Goal: Task Accomplishment & Management: Complete application form

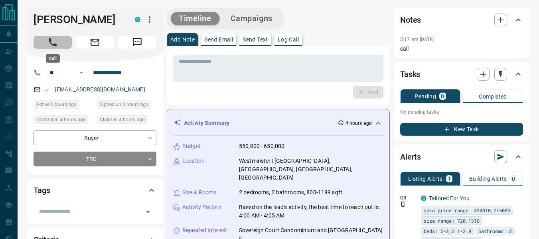
click at [45, 36] on button "Call" at bounding box center [53, 42] width 38 height 13
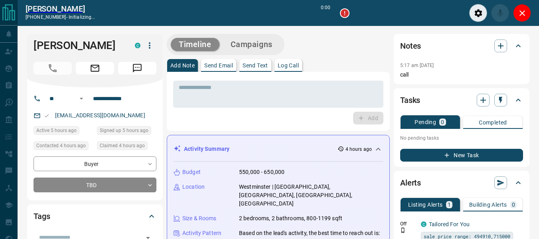
scroll to position [62, 0]
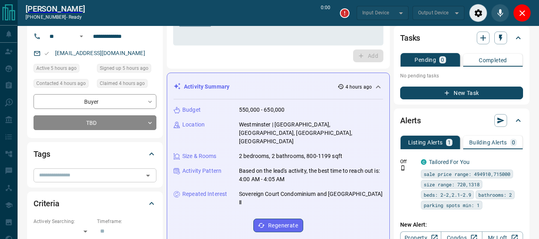
drag, startPoint x: 73, startPoint y: 172, endPoint x: 62, endPoint y: 176, distance: 11.5
click at [73, 172] on input "text" at bounding box center [88, 175] width 105 height 9
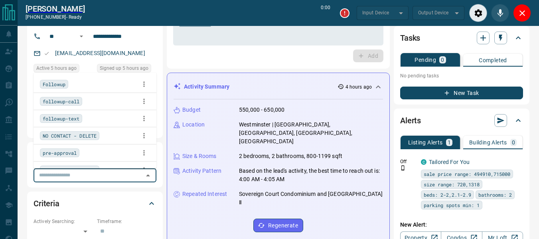
type input "*******"
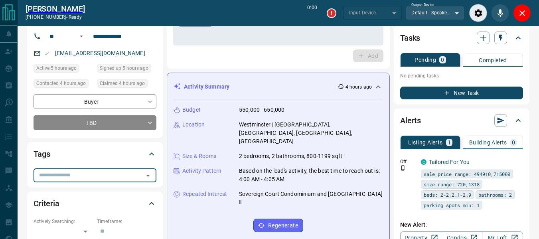
click at [62, 176] on input "text" at bounding box center [88, 175] width 105 height 9
type input "*******"
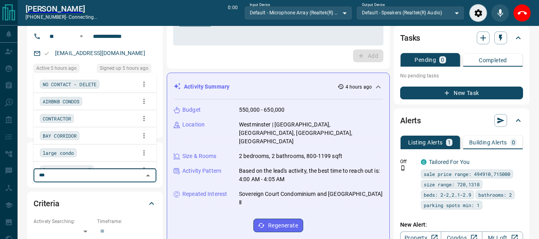
type input "****"
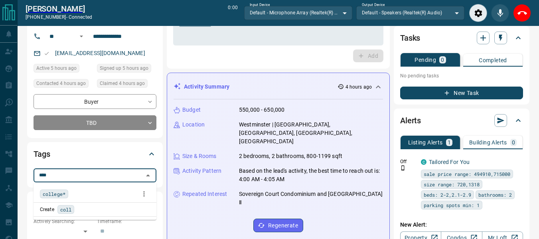
click at [58, 193] on span "college*" at bounding box center [54, 194] width 23 height 8
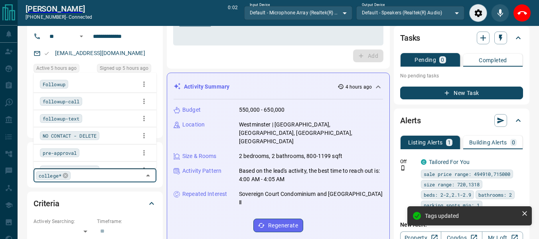
scroll to position [0, 0]
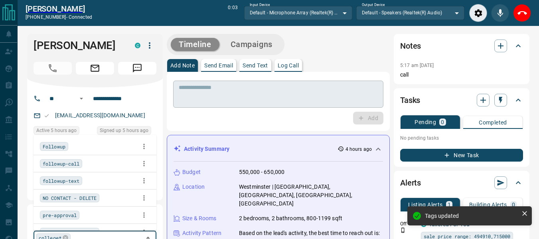
click at [302, 81] on div "* ​" at bounding box center [278, 94] width 210 height 27
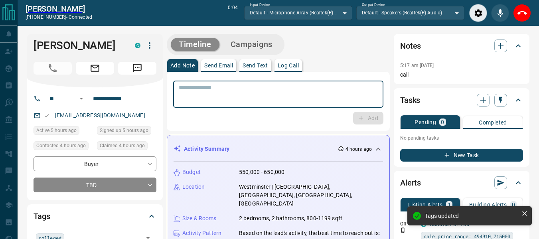
click at [267, 95] on textarea at bounding box center [278, 94] width 199 height 20
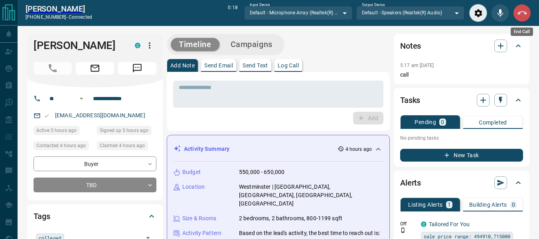
click at [522, 16] on icon "End Call" at bounding box center [523, 13] width 10 height 10
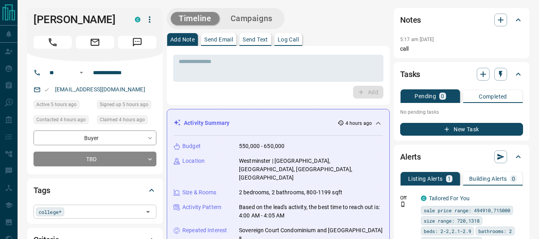
click at [77, 215] on input "text" at bounding box center [104, 211] width 74 height 9
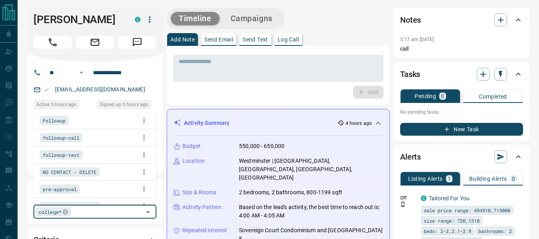
scroll to position [1348, 0]
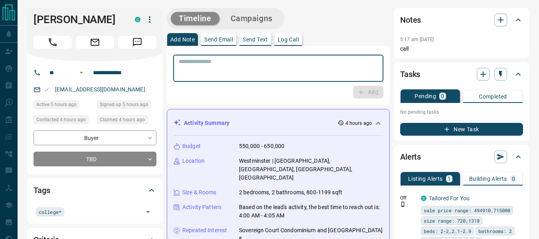
click at [241, 65] on textarea at bounding box center [278, 68] width 199 height 20
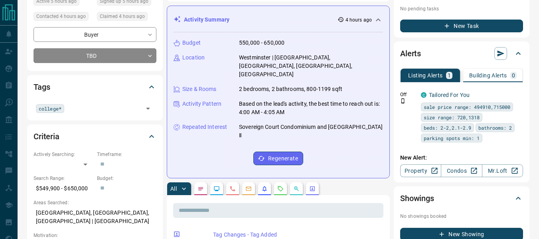
scroll to position [104, 0]
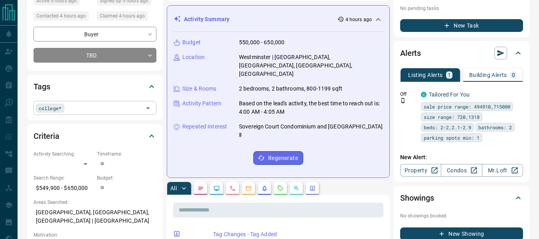
click at [89, 107] on input "text" at bounding box center [104, 107] width 74 height 9
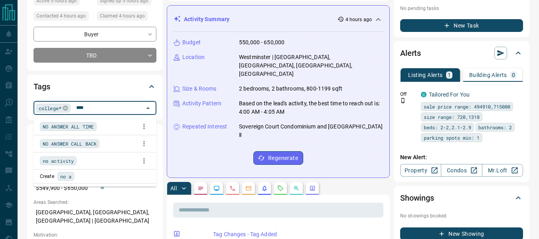
type input "*****"
click at [80, 140] on span "NO ANSWER CALL BACK" at bounding box center [70, 144] width 54 height 8
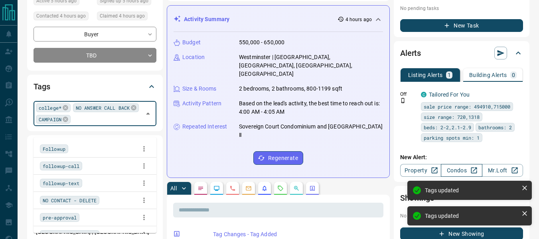
scroll to position [1348, 0]
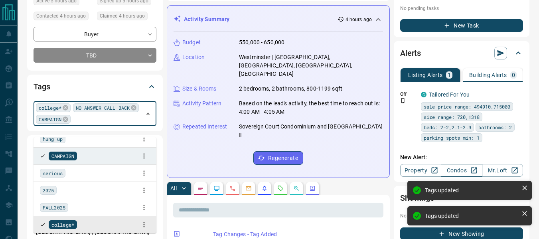
click at [459, 167] on link "Condos" at bounding box center [461, 170] width 41 height 13
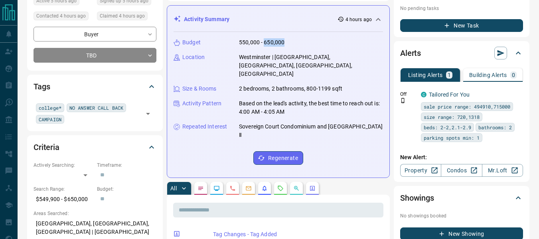
drag, startPoint x: 292, startPoint y: 43, endPoint x: 264, endPoint y: 43, distance: 28.3
click at [264, 43] on div "Budget 550,000 - 650,000" at bounding box center [278, 42] width 209 height 8
copy p "650,000"
click at [78, 124] on div "college* NO ANSWER CALL BACK CAMPAIGN ​" at bounding box center [95, 113] width 123 height 25
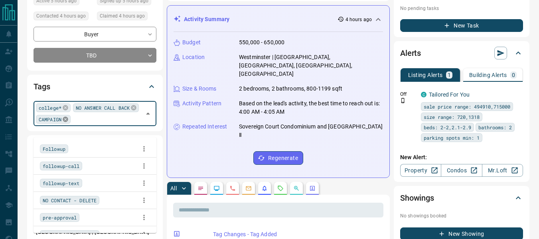
click at [65, 122] on icon at bounding box center [65, 119] width 5 height 5
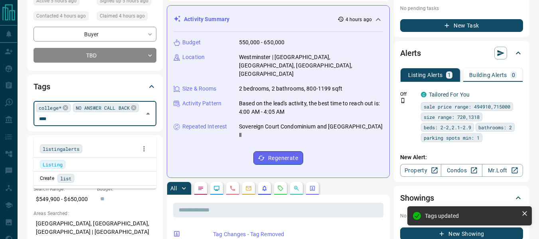
scroll to position [0, 0]
type input "******"
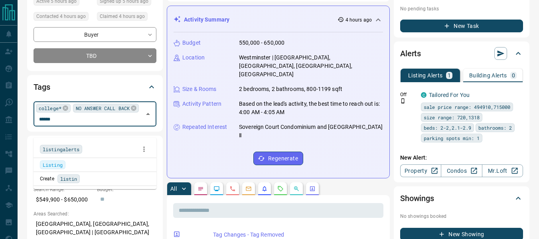
scroll to position [104, 0]
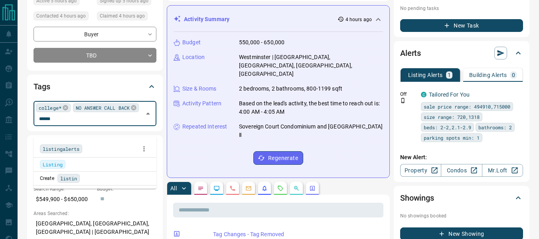
click at [69, 151] on span "listingalerts" at bounding box center [61, 149] width 37 height 8
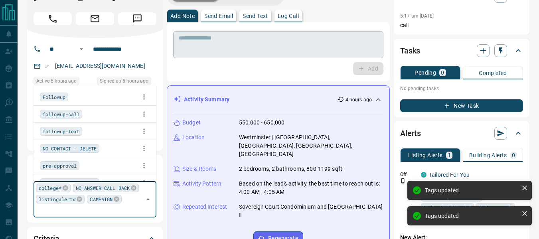
scroll to position [1348, 0]
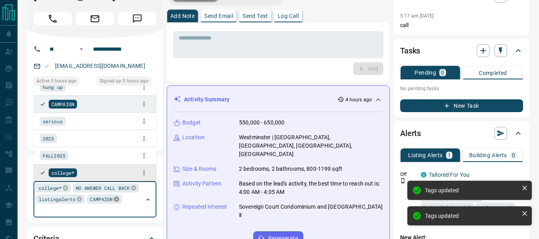
click at [119, 202] on icon at bounding box center [116, 199] width 5 height 5
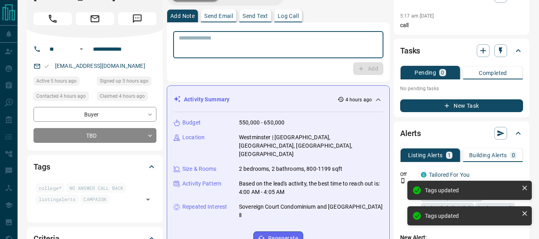
click at [251, 51] on textarea at bounding box center [278, 45] width 199 height 20
